Goal: Information Seeking & Learning: Find specific fact

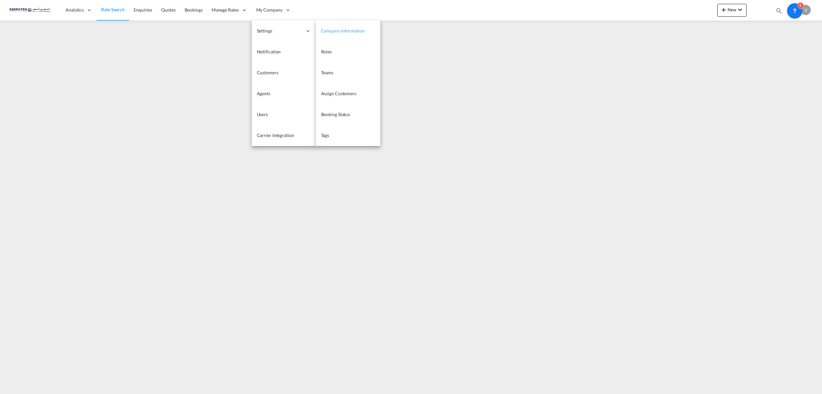
click at [333, 26] on link "Company Information" at bounding box center [348, 31] width 64 height 21
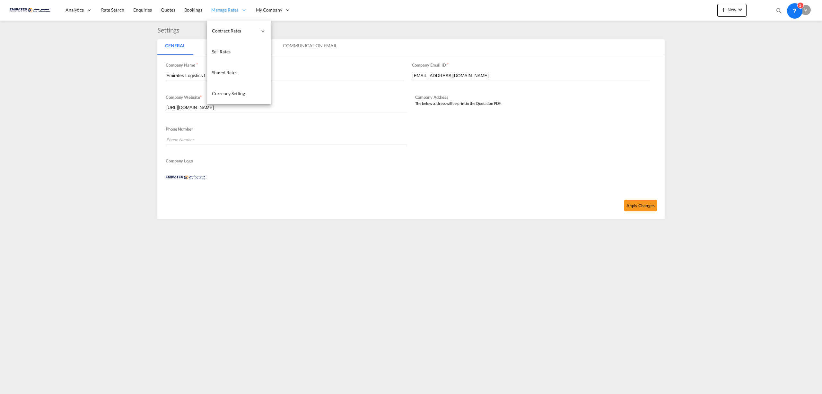
click at [226, 6] on div "Manage Rates" at bounding box center [229, 10] width 45 height 21
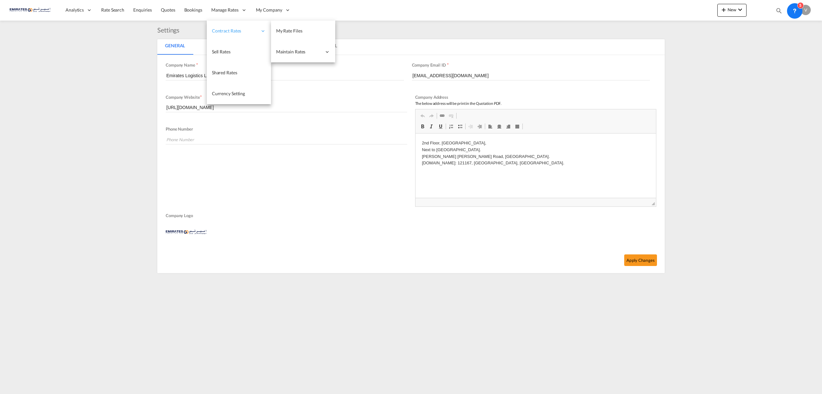
click at [236, 33] on span "Contract Rates" at bounding box center [235, 31] width 46 height 6
click at [290, 31] on span "My Rate Files" at bounding box center [289, 30] width 26 height 5
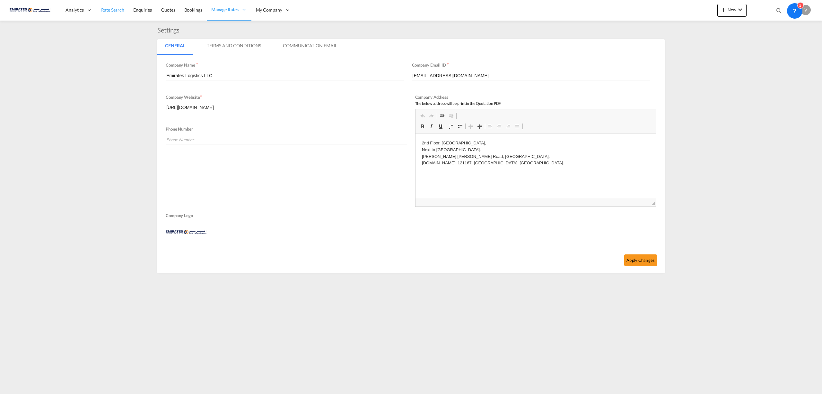
click at [116, 4] on link "Rate Search" at bounding box center [113, 10] width 32 height 21
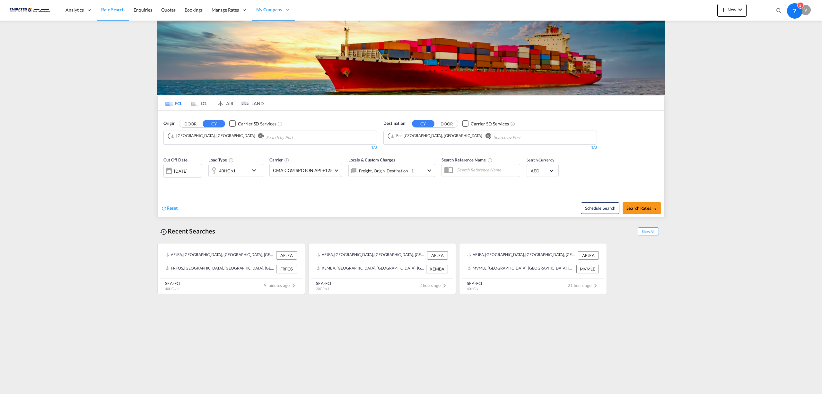
click at [485, 136] on md-icon "Remove" at bounding box center [487, 135] width 5 height 5
type input "[GEOGRAPHIC_DATA]"
click at [413, 155] on div "Mombasa [GEOGRAPHIC_DATA] [GEOGRAPHIC_DATA]" at bounding box center [438, 152] width 122 height 19
click at [631, 209] on span "Search Rates" at bounding box center [642, 207] width 31 height 5
type input "AEJEA to KEMBA / [DATE]"
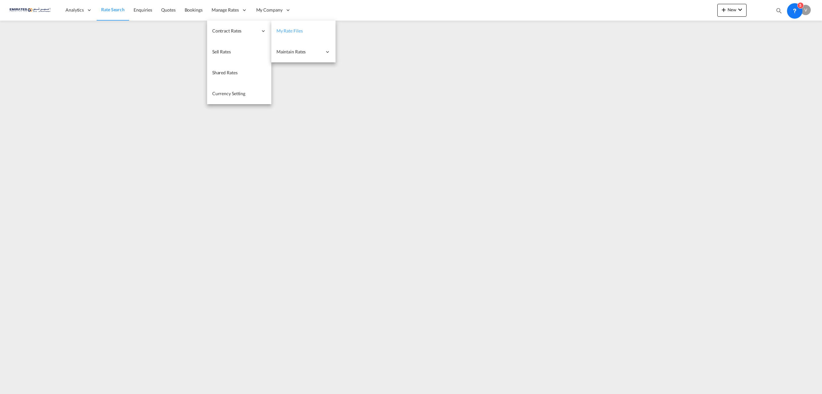
click at [297, 30] on span "My Rate Files" at bounding box center [290, 30] width 26 height 5
click at [366, 53] on span "Single Update" at bounding box center [354, 51] width 27 height 5
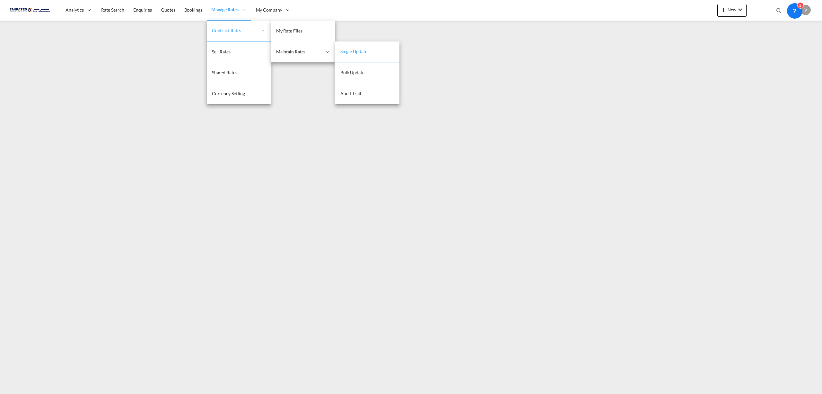
click at [366, 53] on span "Single Update" at bounding box center [354, 51] width 27 height 5
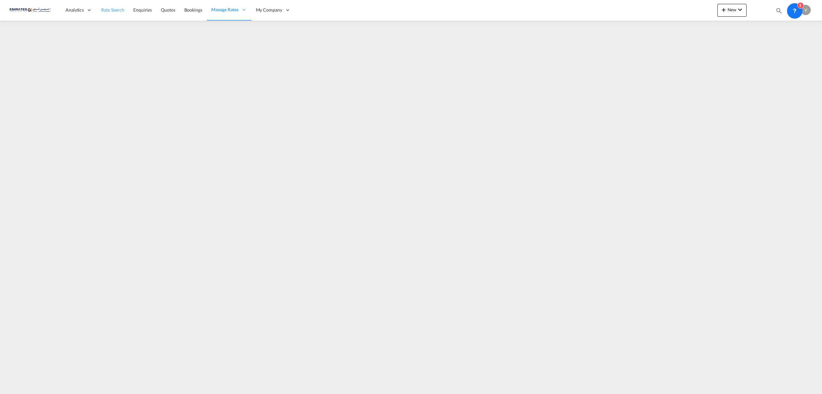
click at [116, 12] on span "Rate Search" at bounding box center [112, 10] width 23 height 6
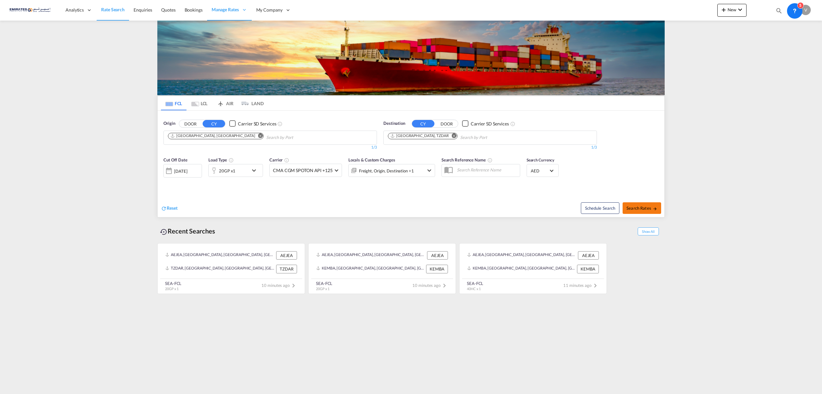
click at [640, 210] on span "Search Rates" at bounding box center [642, 207] width 31 height 5
type input "AEJEA to TZDAR / [DATE]"
